Goal: Register for event/course

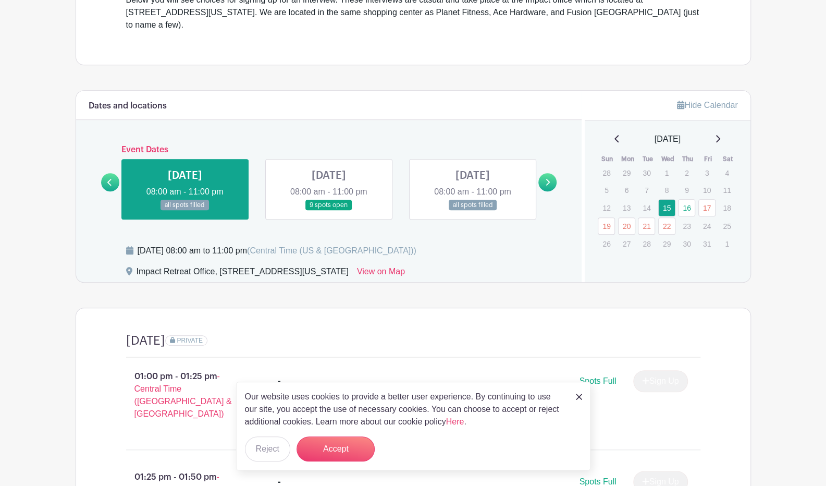
scroll to position [359, 0]
click at [576, 401] on link at bounding box center [579, 396] width 6 height 13
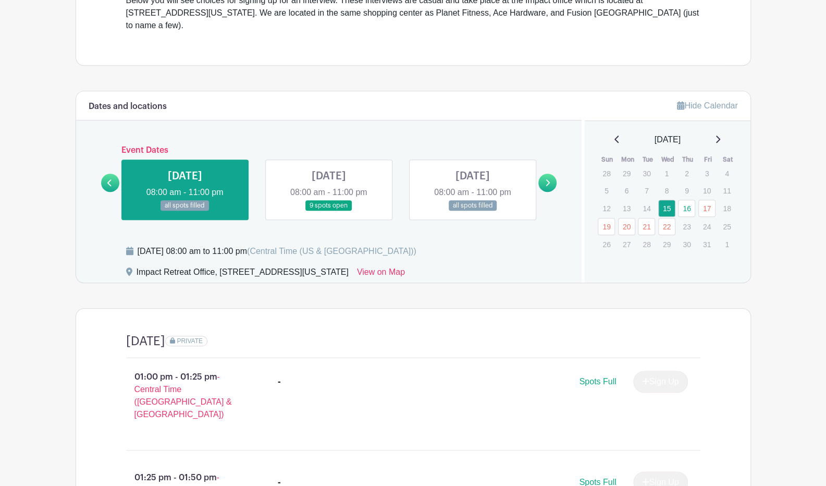
click at [329, 211] on link at bounding box center [329, 211] width 0 height 0
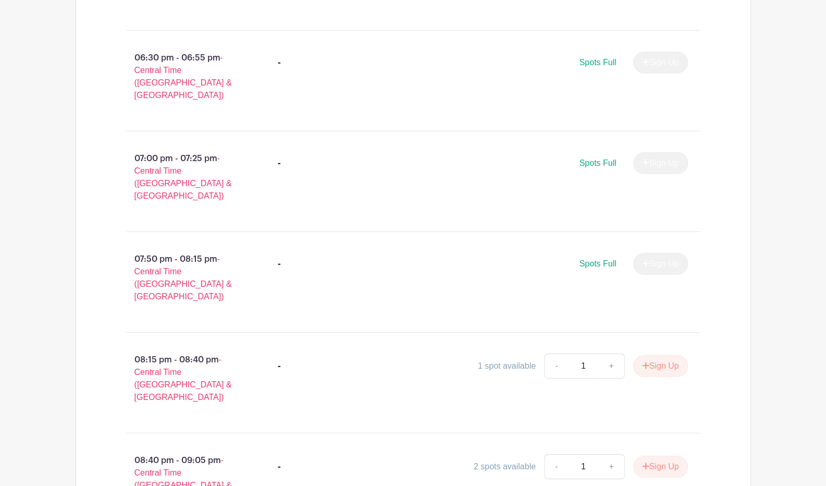
scroll to position [1986, 0]
click at [642, 354] on button "Sign Up" at bounding box center [660, 365] width 55 height 22
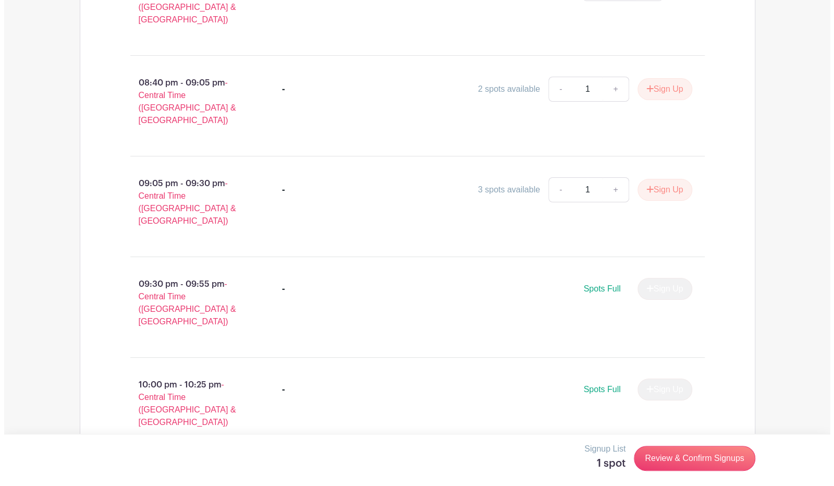
scroll to position [2333, 0]
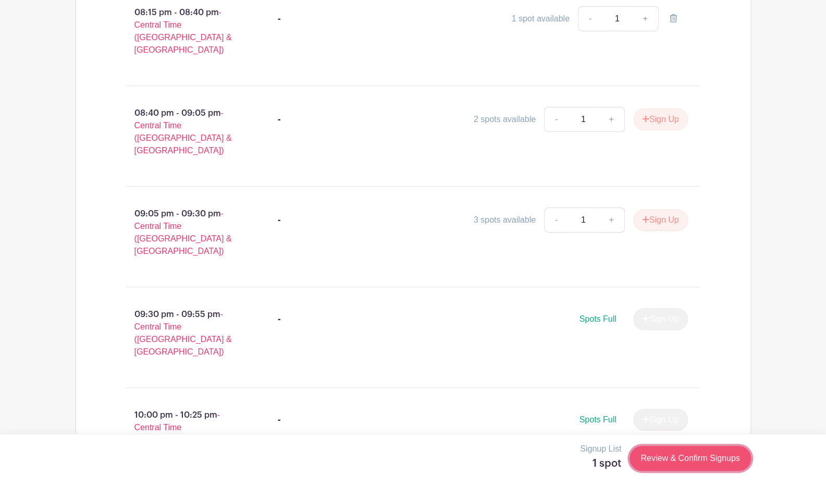
click at [670, 461] on link "Review & Confirm Signups" at bounding box center [690, 458] width 121 height 25
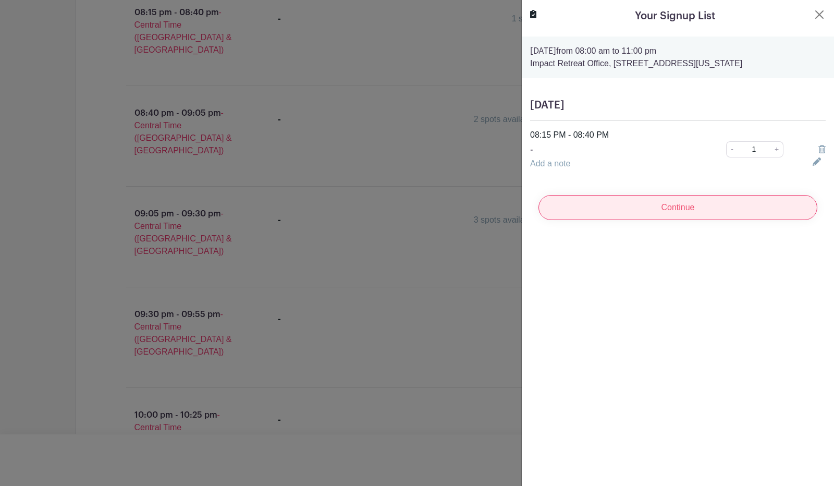
click at [685, 216] on input "Continue" at bounding box center [677, 207] width 279 height 25
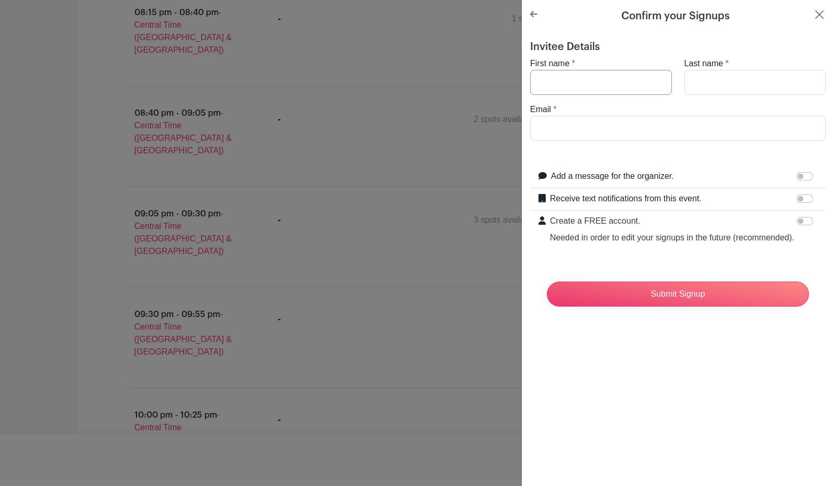
click at [615, 78] on input "First name" at bounding box center [601, 82] width 142 height 25
type input "[PERSON_NAME]"
click at [696, 87] on input "Last name" at bounding box center [755, 82] width 142 height 25
type input "[PERSON_NAME]"
click at [645, 136] on input "Email" at bounding box center [678, 128] width 296 height 25
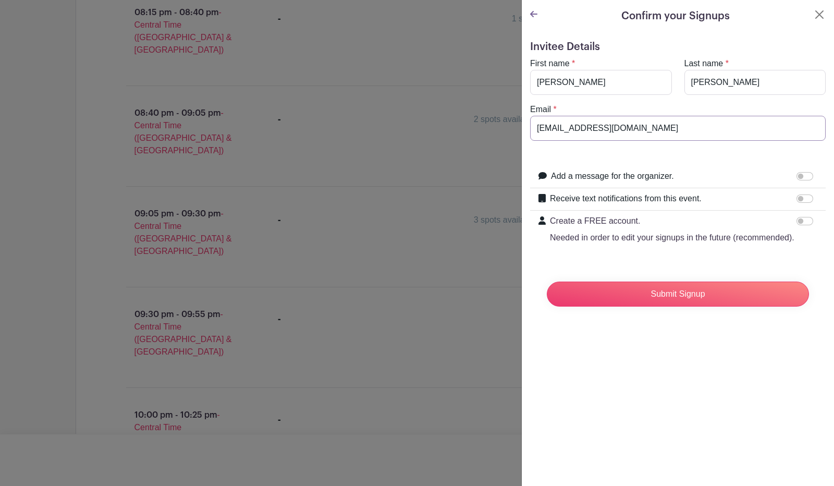
type input "[EMAIL_ADDRESS][DOMAIN_NAME]"
click at [547, 281] on input "Submit Signup" at bounding box center [678, 293] width 262 height 25
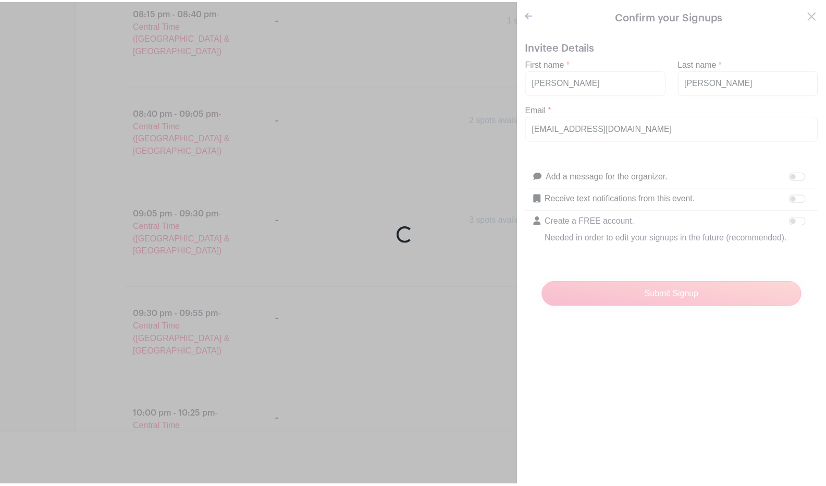
scroll to position [2335, 0]
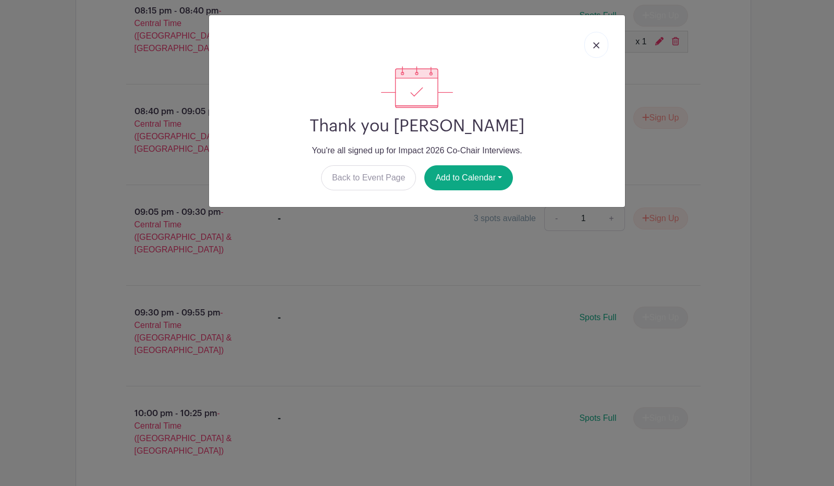
click at [601, 44] on link at bounding box center [596, 45] width 24 height 26
